Goal: Navigation & Orientation: Find specific page/section

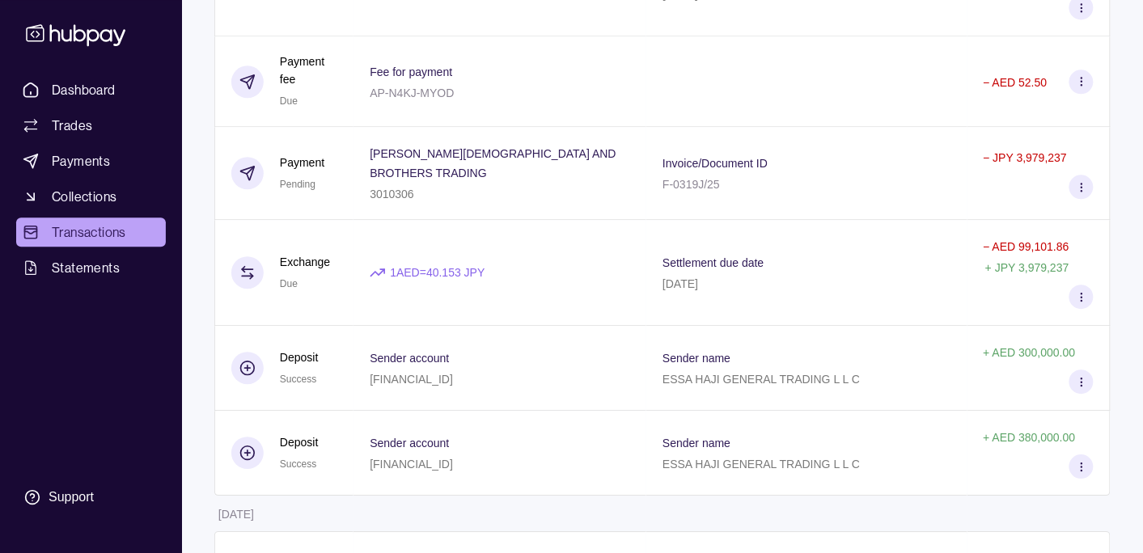
scroll to position [425, 0]
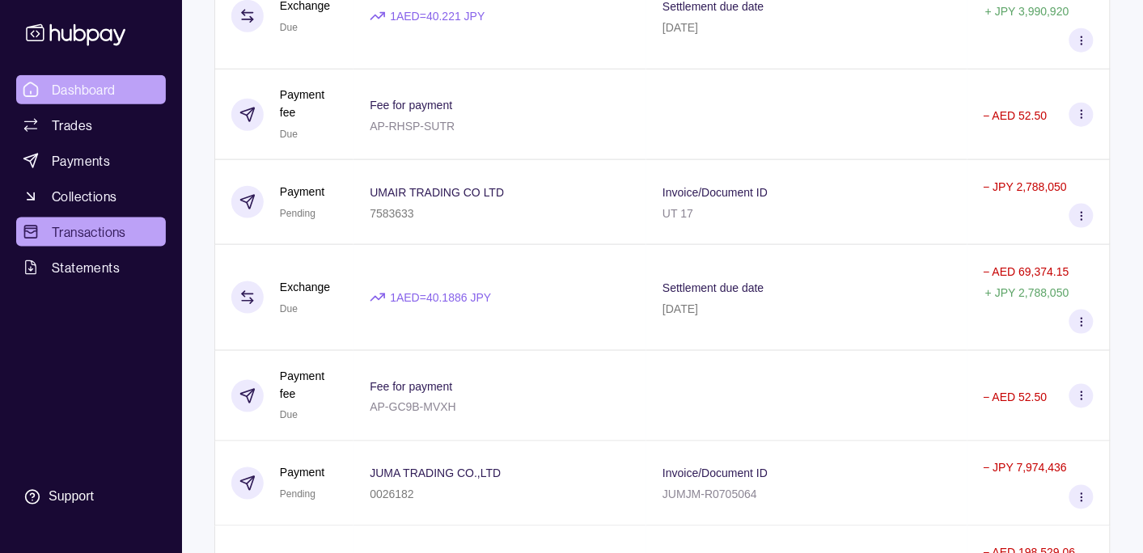
click at [109, 89] on span "Dashboard" at bounding box center [84, 89] width 64 height 19
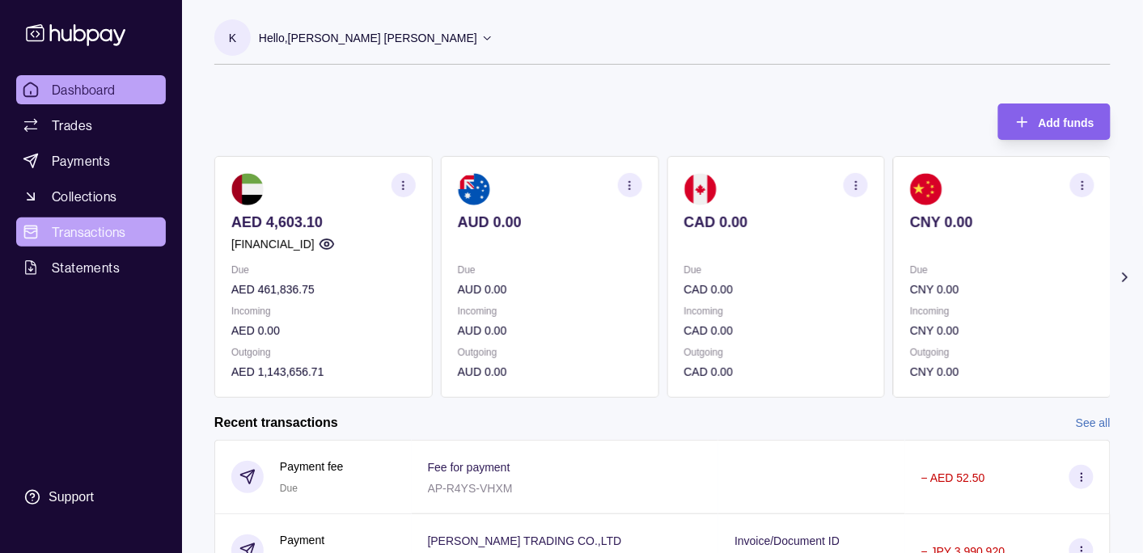
click at [83, 227] on span "Transactions" at bounding box center [89, 231] width 74 height 19
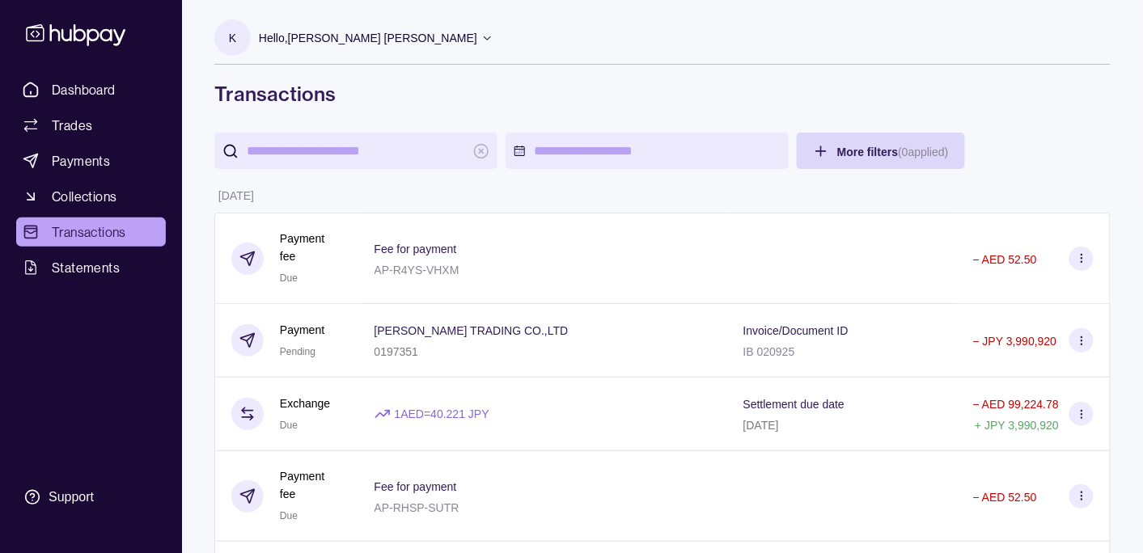
click at [340, 35] on p "Hello, [PERSON_NAME] [PERSON_NAME]" at bounding box center [368, 38] width 218 height 18
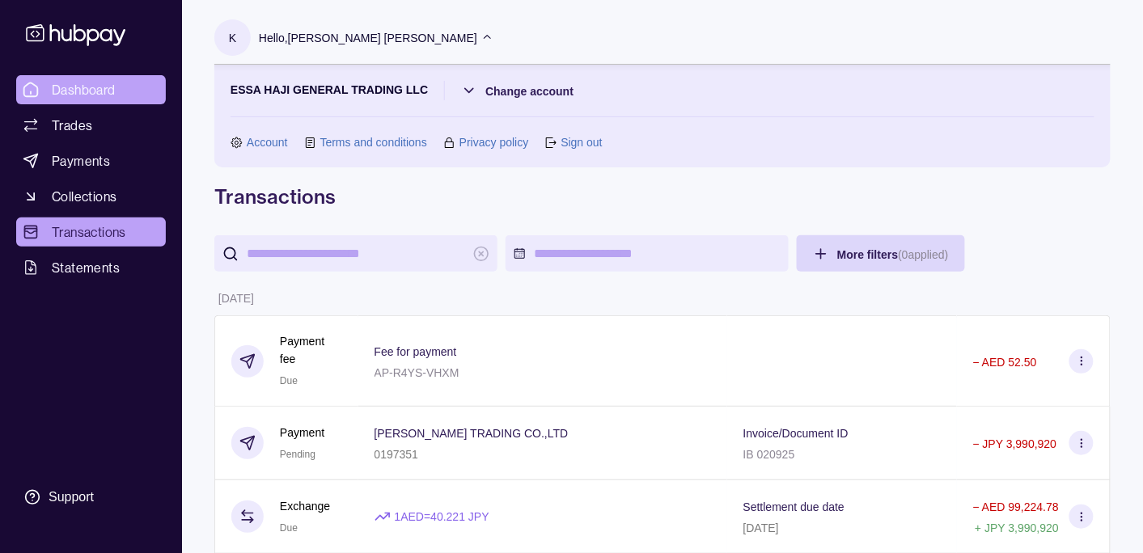
click at [77, 88] on span "Dashboard" at bounding box center [84, 89] width 64 height 19
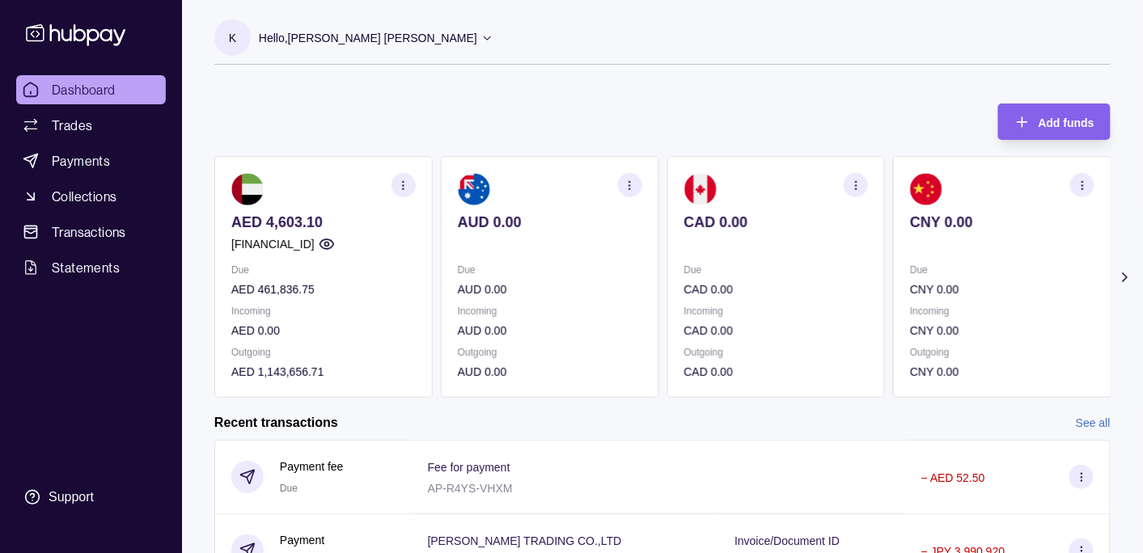
click at [345, 37] on p "Hello, [PERSON_NAME] [PERSON_NAME]" at bounding box center [368, 38] width 218 height 18
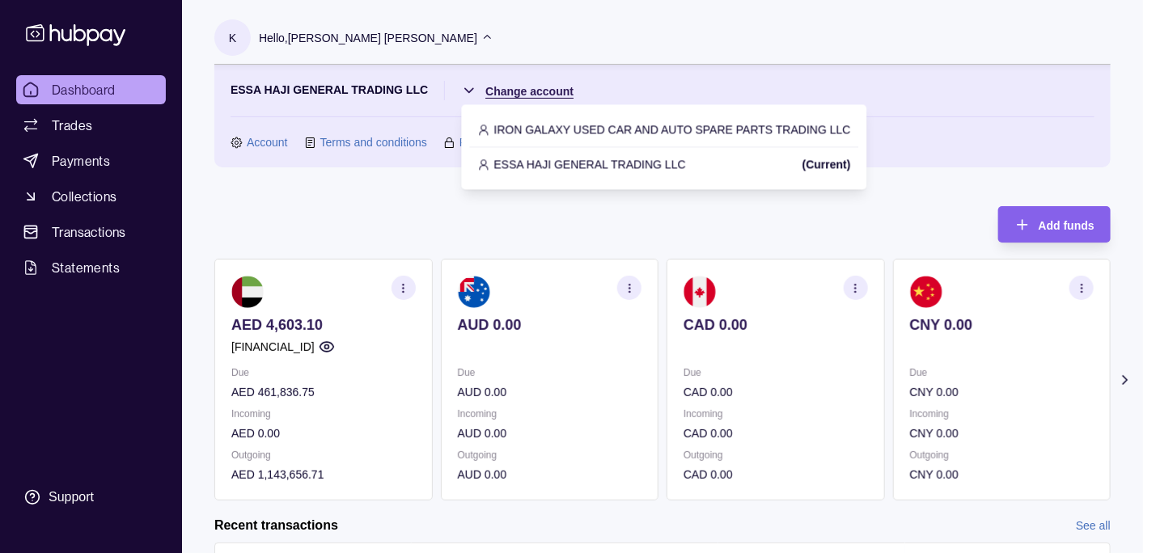
click at [546, 91] on html "Dashboard Trades Payments Collections Transactions Statements Support K Hello, …" at bounding box center [578, 481] width 1156 height 963
click at [602, 131] on p "IRON GALAXY USED CAR AND AUTO SPARE PARTS TRADING LLC" at bounding box center [672, 130] width 357 height 18
